Goal: Task Accomplishment & Management: Use online tool/utility

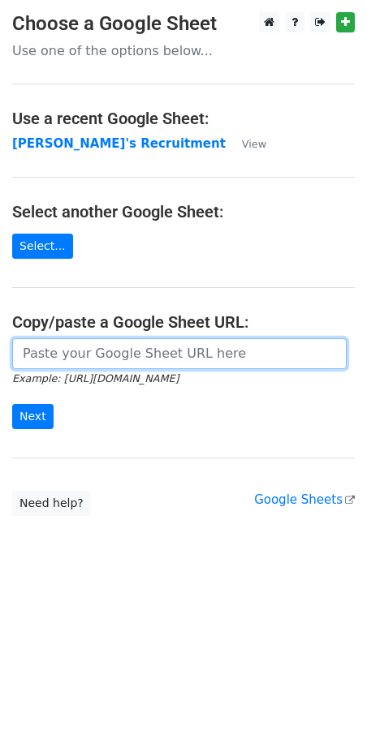
click at [116, 351] on input "url" at bounding box center [179, 353] width 334 height 31
paste input "https://docs.google.com/spreadsheets/d/1Cr9APMfEyBzomlp0d5nIDRAmjV2mnvwC1MH092O…"
type input "https://docs.google.com/spreadsheets/d/1Cr9APMfEyBzomlp0d5nIDRAmjV2mnvwC1MH092O…"
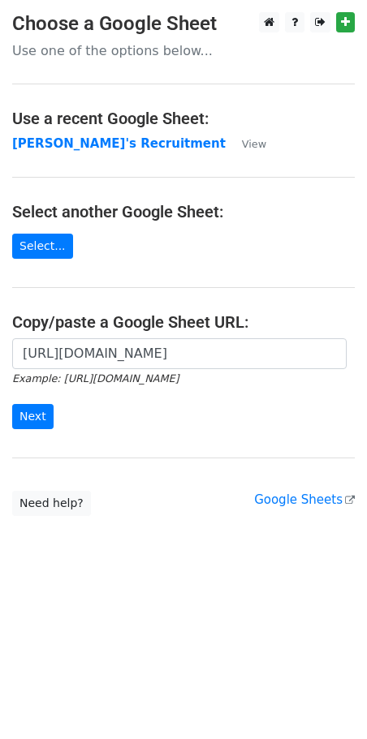
scroll to position [0, 0]
click at [25, 418] on input "Next" at bounding box center [32, 416] width 41 height 25
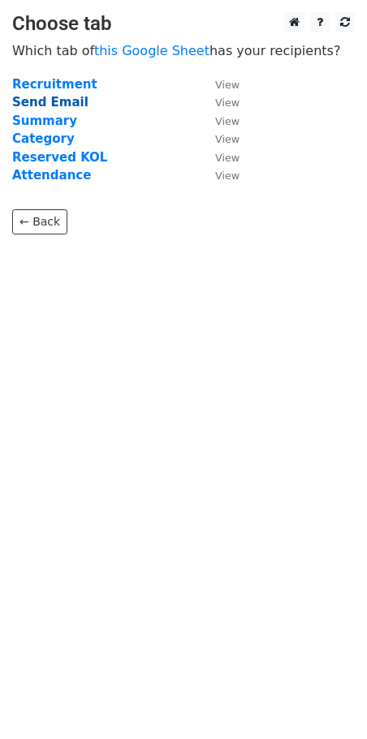
click at [54, 102] on strong "Send Email" at bounding box center [50, 102] width 76 height 15
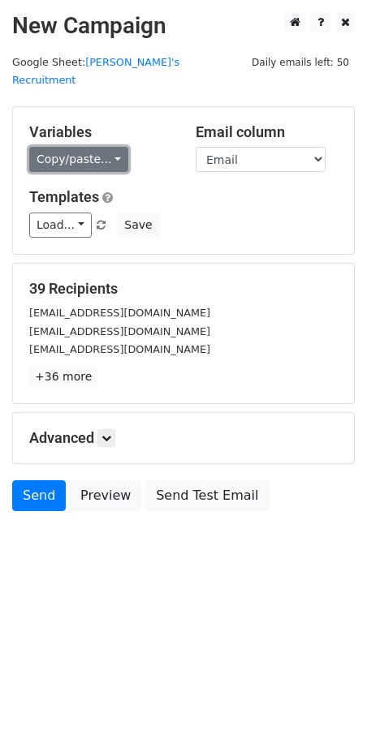
click at [114, 147] on link "Copy/paste..." at bounding box center [78, 159] width 99 height 25
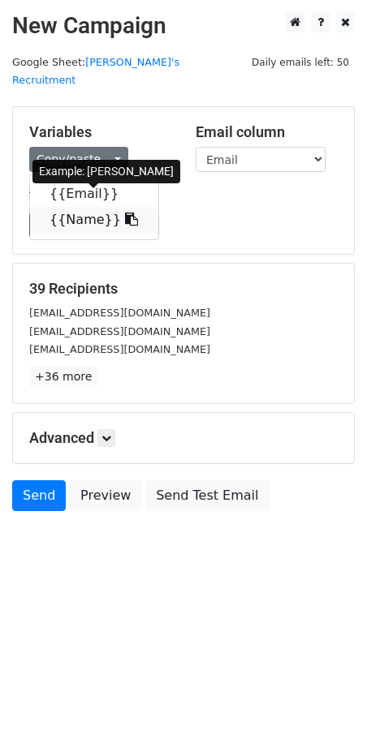
click at [125, 212] on icon at bounding box center [131, 218] width 13 height 13
